Goal: Transaction & Acquisition: Book appointment/travel/reservation

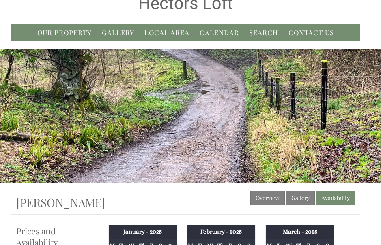
scroll to position [25, 0]
click at [74, 36] on link "Our Property" at bounding box center [64, 32] width 54 height 9
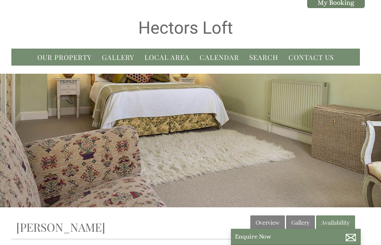
click at [122, 61] on link "Gallery" at bounding box center [118, 57] width 32 height 9
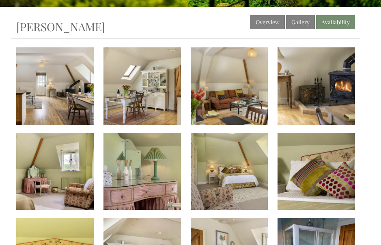
scroll to position [203, 0]
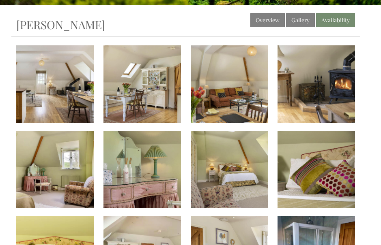
click at [25, 123] on img at bounding box center [54, 83] width 77 height 77
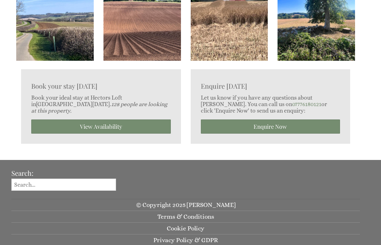
scroll to position [1547, 0]
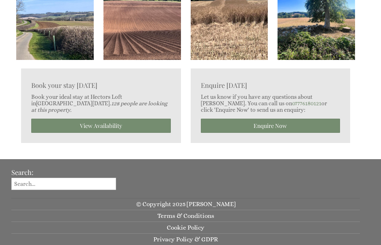
click at [126, 133] on link "View Availability" at bounding box center [100, 126] width 139 height 14
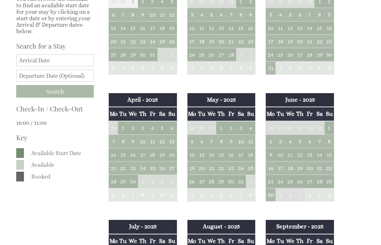
click at [62, 66] on input "Date" at bounding box center [54, 60] width 77 height 12
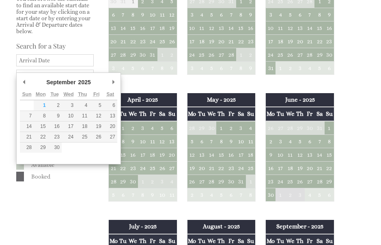
scroll to position [284, 0]
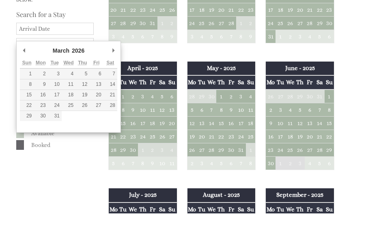
type input "[DATE]"
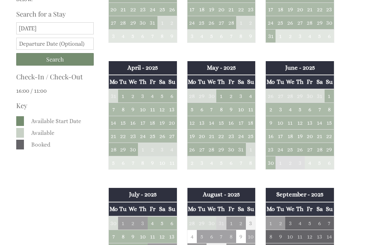
click at [79, 50] on input "text" at bounding box center [54, 44] width 77 height 12
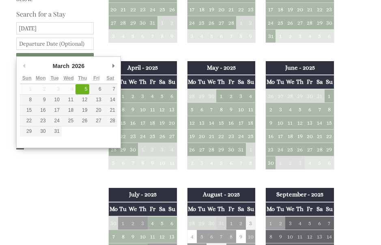
type input "[DATE]"
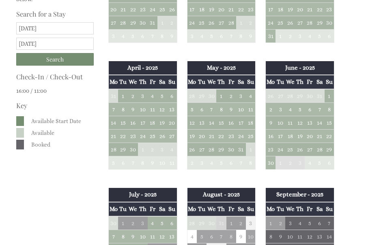
click at [68, 64] on input "Search" at bounding box center [54, 59] width 77 height 13
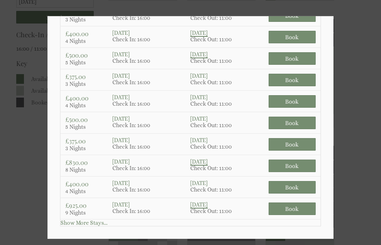
scroll to position [377, 0]
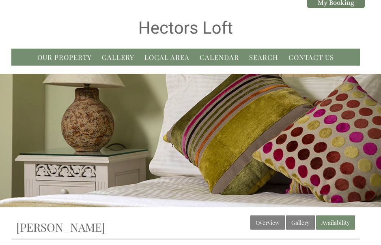
scroll to position [377, 0]
